Goal: Information Seeking & Learning: Check status

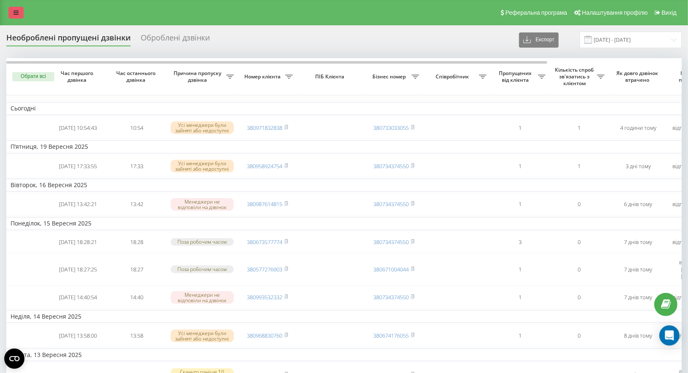
click at [17, 12] on icon at bounding box center [15, 13] width 5 height 6
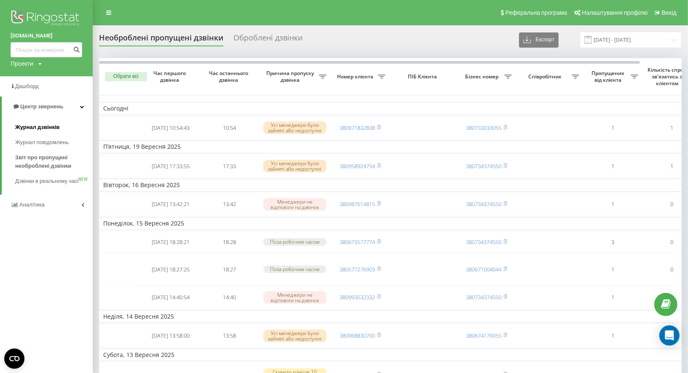
click at [39, 123] on link "Журнал дзвінків" at bounding box center [54, 127] width 78 height 15
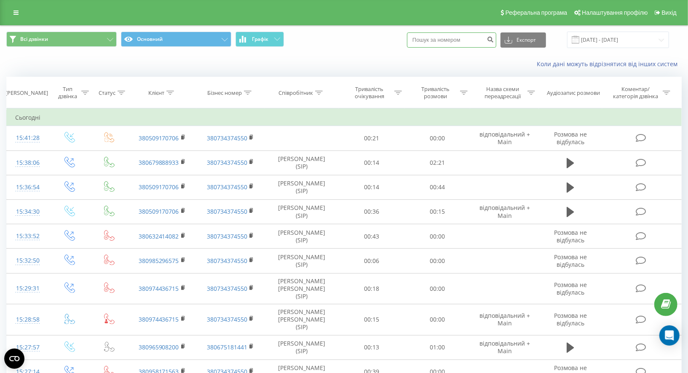
click at [453, 44] on input at bounding box center [451, 39] width 89 height 15
paste input "380509170706"
type input "380509170706"
